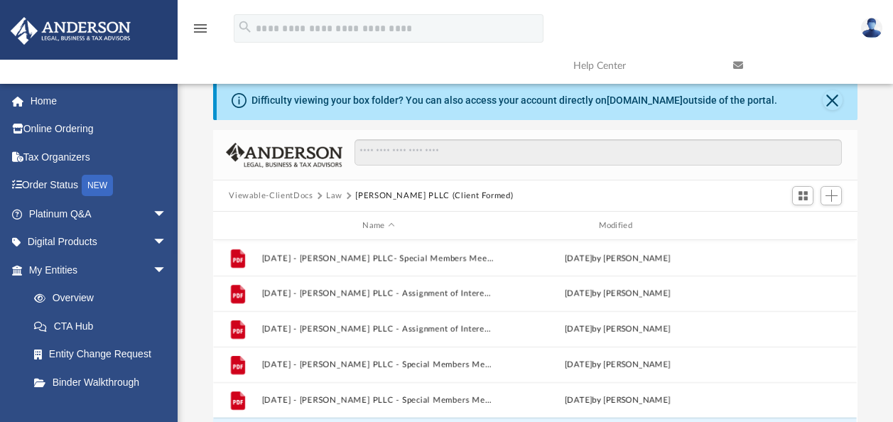
scroll to position [312, 633]
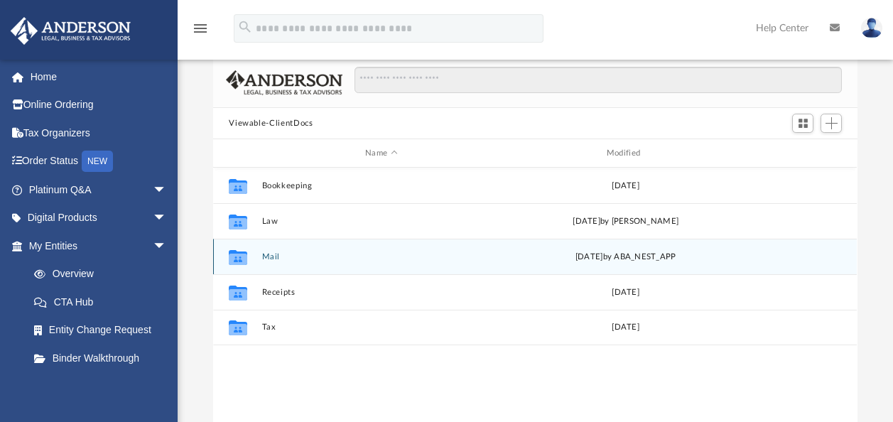
scroll to position [82, 0]
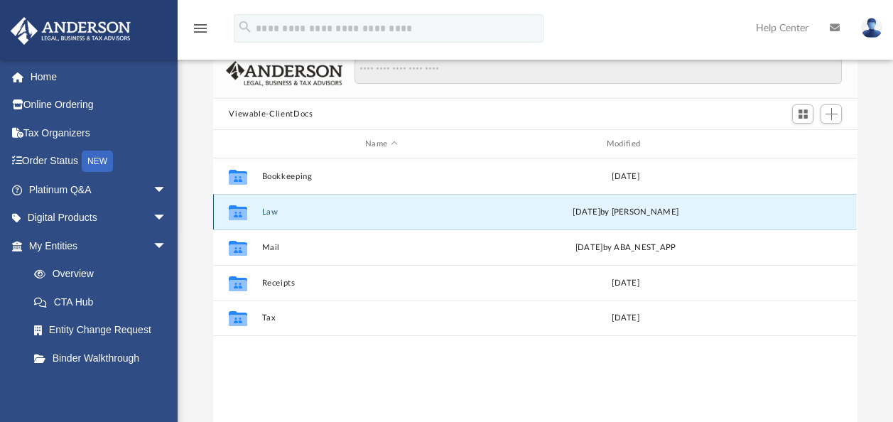
click at [273, 211] on button "Law" at bounding box center [381, 211] width 239 height 9
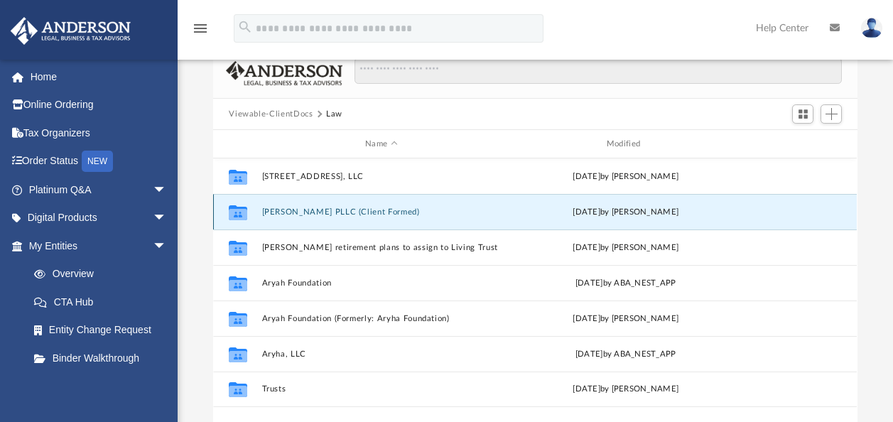
click at [300, 210] on button "[PERSON_NAME] PLLC (Client Formed)" at bounding box center [381, 211] width 239 height 9
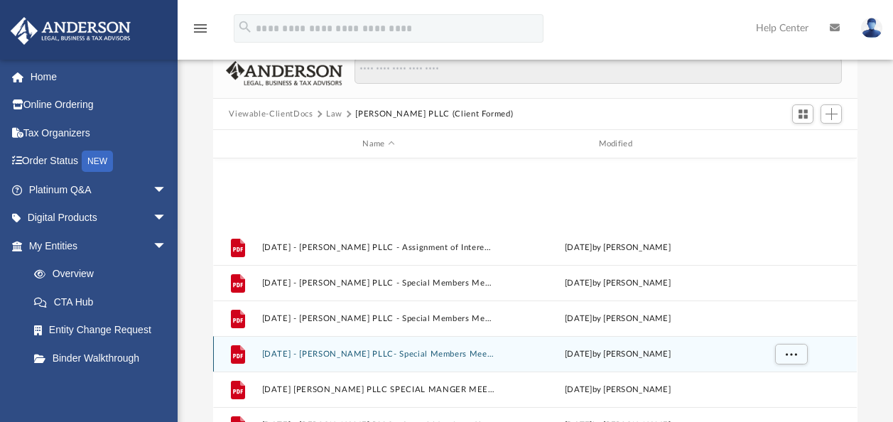
scroll to position [167, 0]
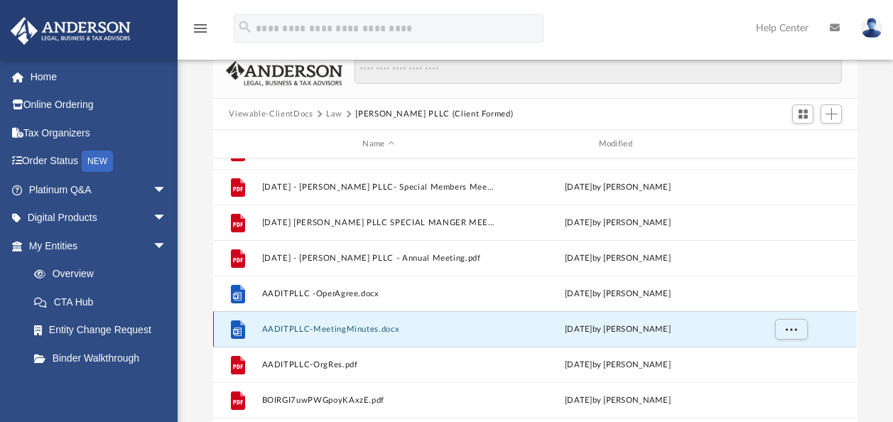
click at [322, 327] on button "AADITPLLC-MeetingMinutes.docx" at bounding box center [378, 329] width 233 height 9
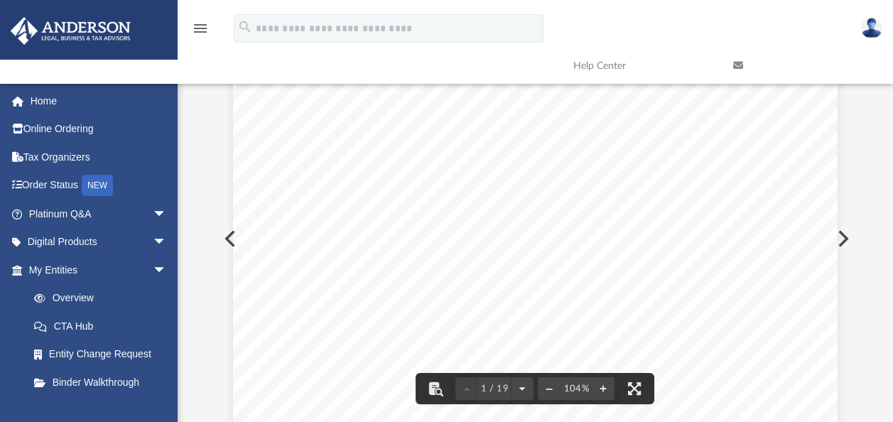
scroll to position [0, 0]
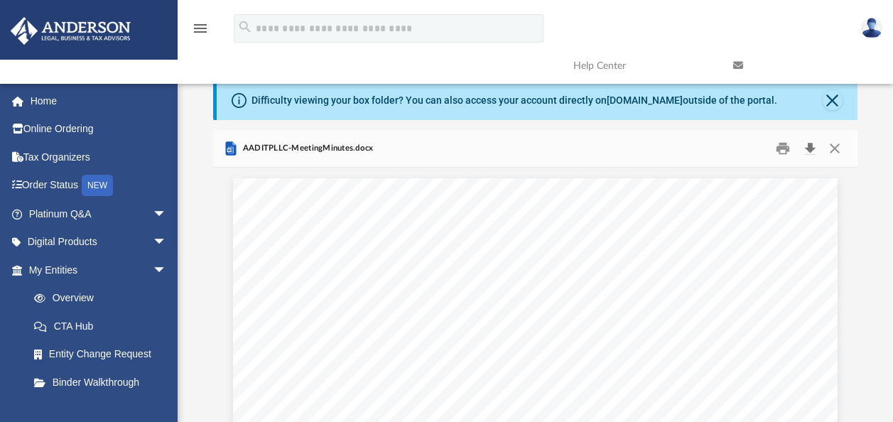
click at [811, 149] on button "Download" at bounding box center [810, 149] width 26 height 22
click at [835, 147] on button "Close" at bounding box center [835, 149] width 26 height 22
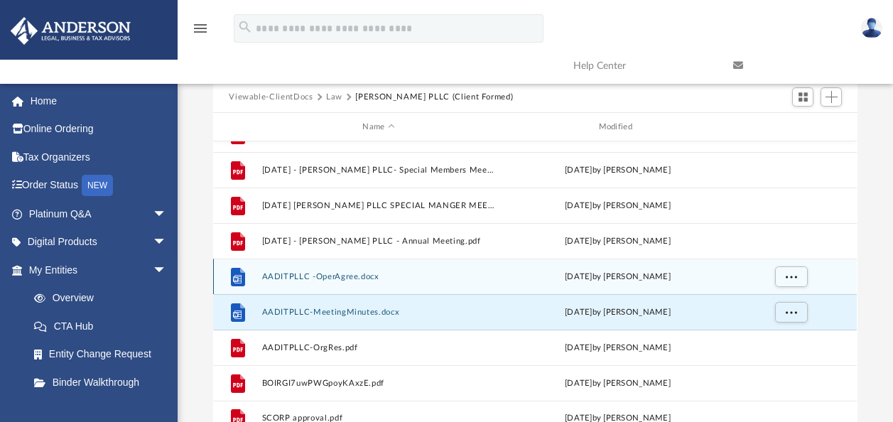
scroll to position [97, 0]
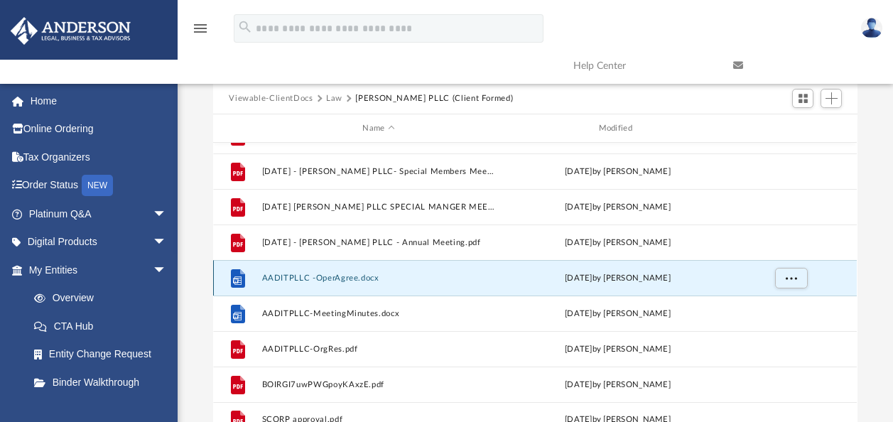
click at [327, 273] on button "AADITPLLC -OperAgree.docx" at bounding box center [378, 277] width 233 height 9
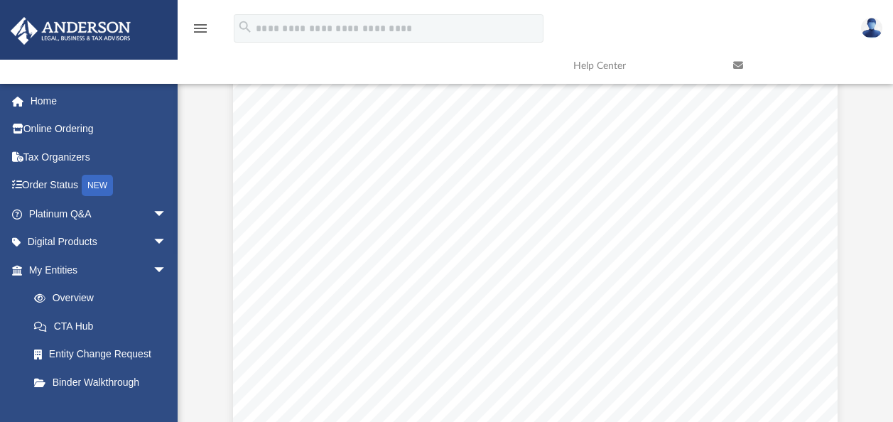
scroll to position [0, 0]
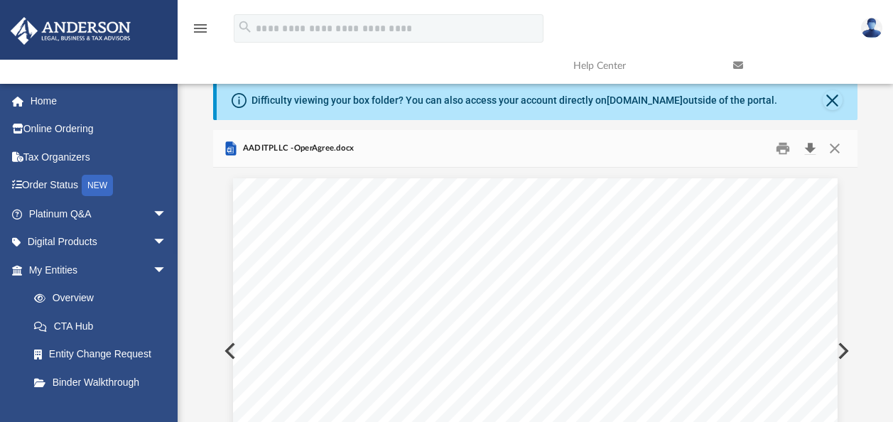
click at [808, 147] on button "Download" at bounding box center [810, 149] width 26 height 22
click at [835, 100] on button "Close" at bounding box center [833, 100] width 20 height 20
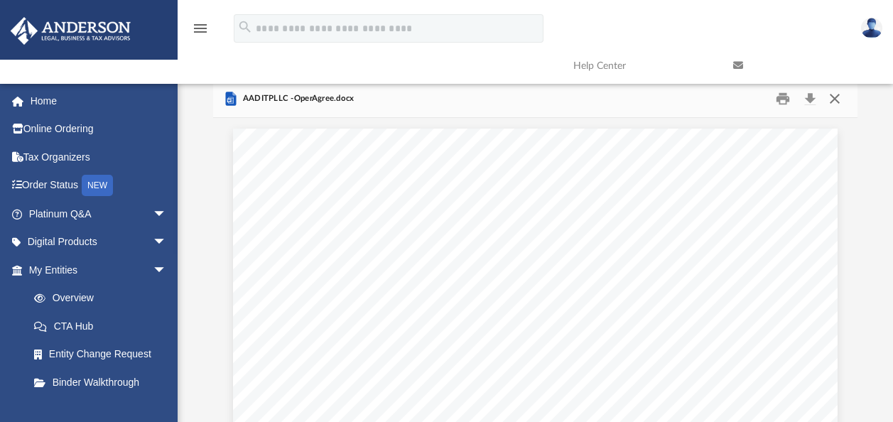
click at [835, 100] on button "Close" at bounding box center [835, 99] width 26 height 22
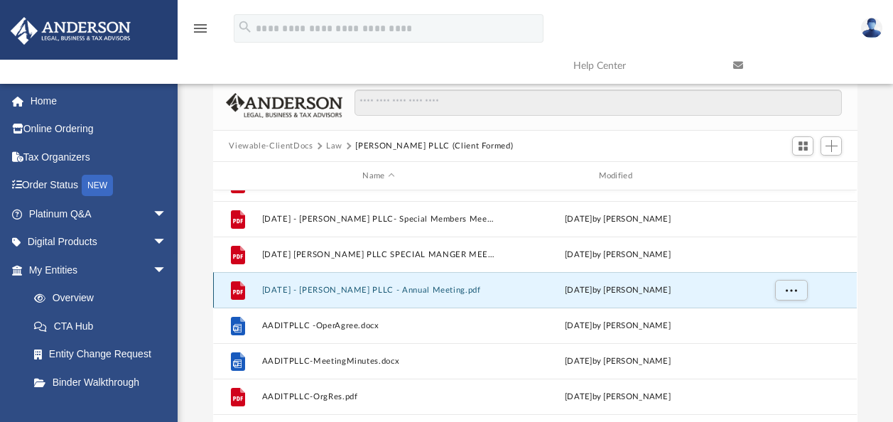
click at [364, 291] on button "[DATE] - [PERSON_NAME] PLLC - Annual Meeting.pdf" at bounding box center [378, 290] width 233 height 9
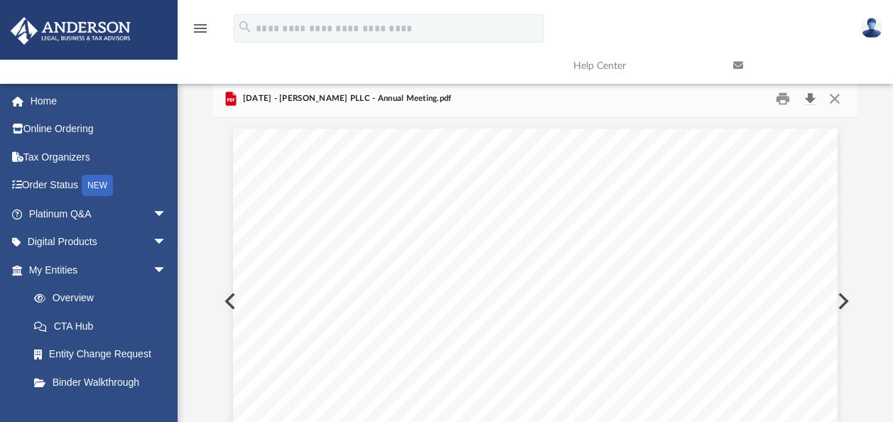
click at [808, 97] on button "Download" at bounding box center [810, 99] width 26 height 22
click at [832, 98] on button "Close" at bounding box center [835, 99] width 26 height 22
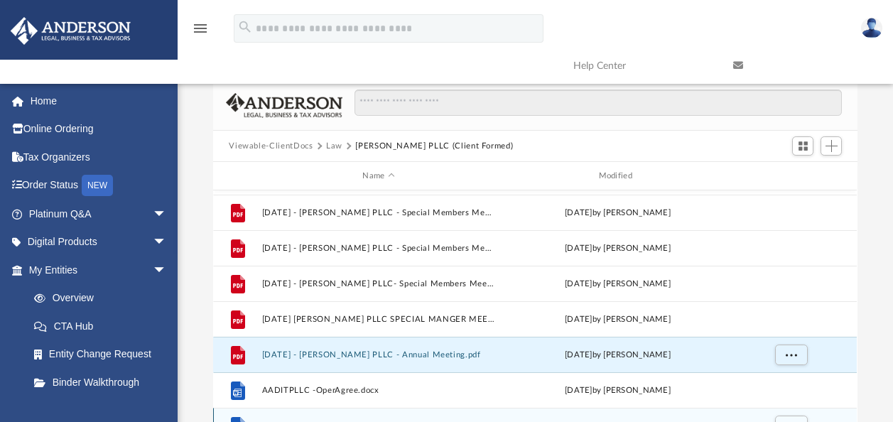
scroll to position [101, 0]
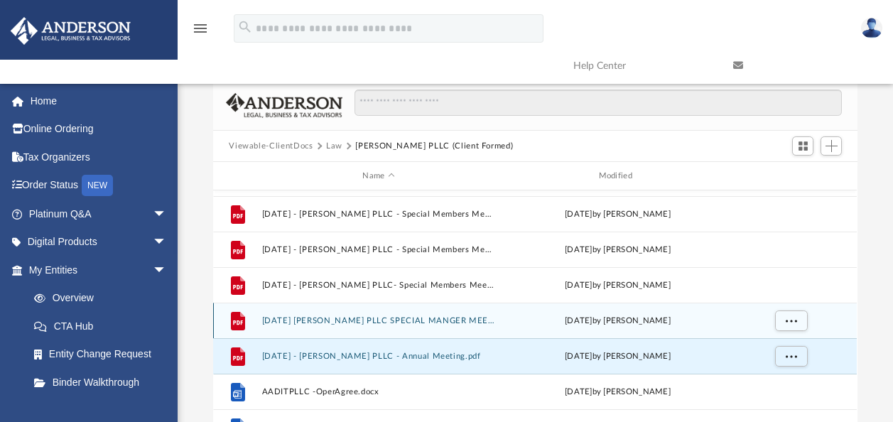
click at [418, 321] on button "[DATE] [PERSON_NAME] PLLC SPECIAL MANGER MEETING.pdf" at bounding box center [378, 320] width 233 height 9
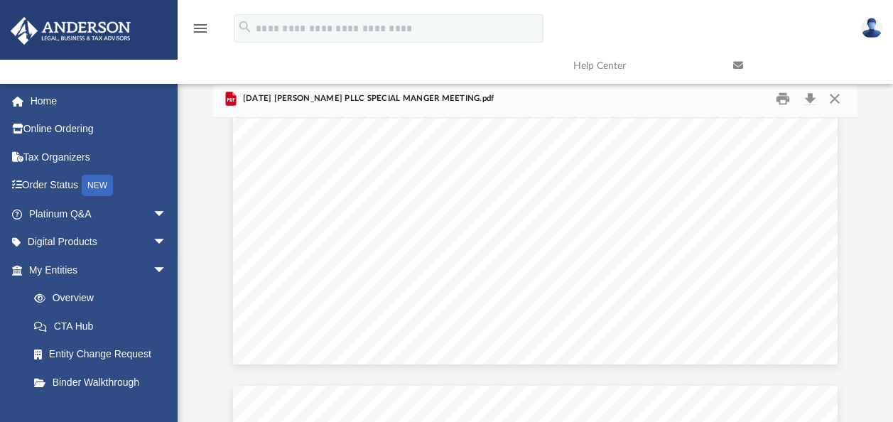
scroll to position [0, 0]
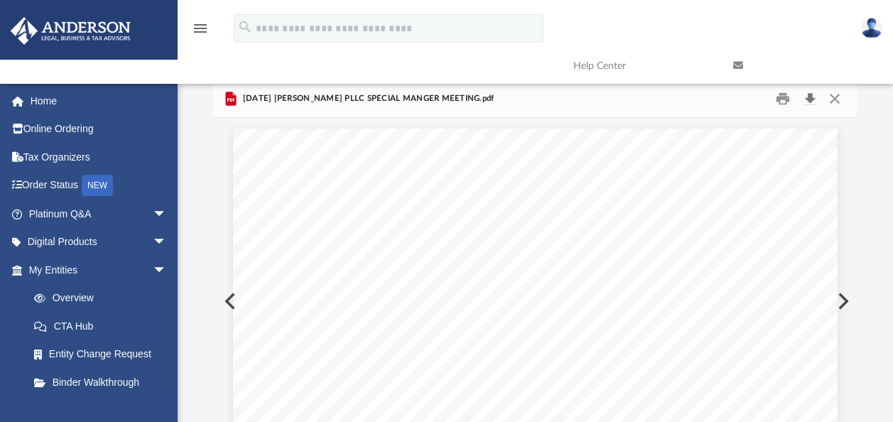
click at [810, 102] on button "Download" at bounding box center [810, 99] width 26 height 22
click at [834, 97] on button "Close" at bounding box center [835, 99] width 26 height 22
